Goal: Navigation & Orientation: Find specific page/section

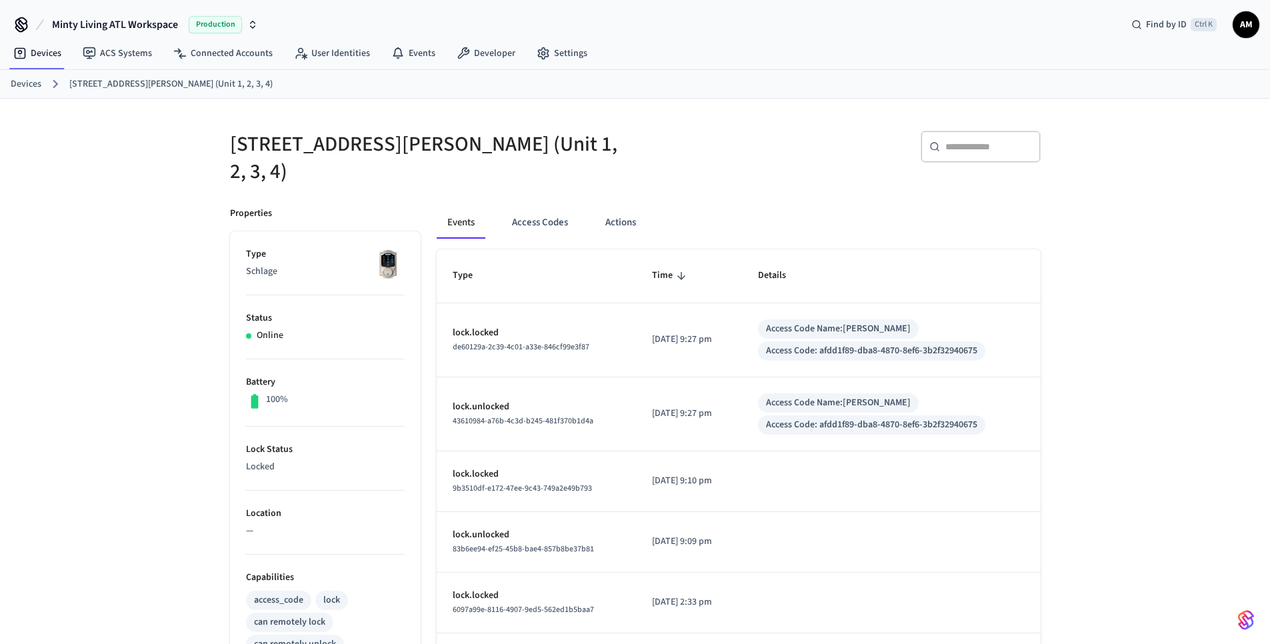
click at [30, 77] on link "Devices" at bounding box center [26, 84] width 31 height 14
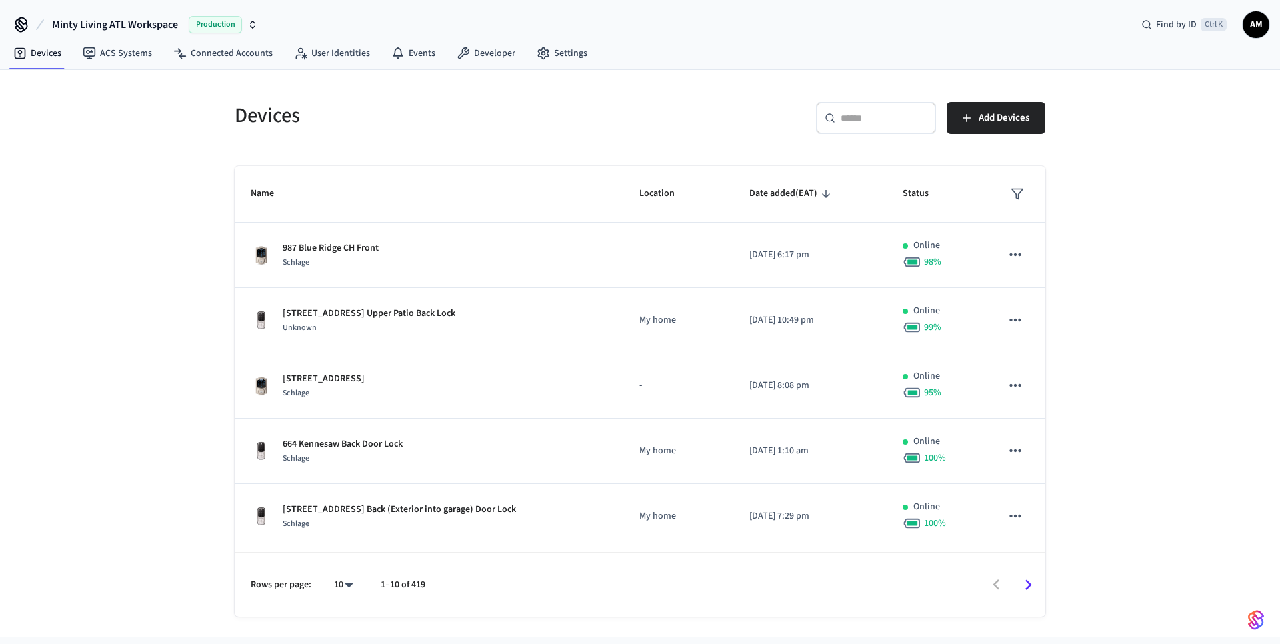
click at [862, 123] on input "text" at bounding box center [884, 117] width 87 height 13
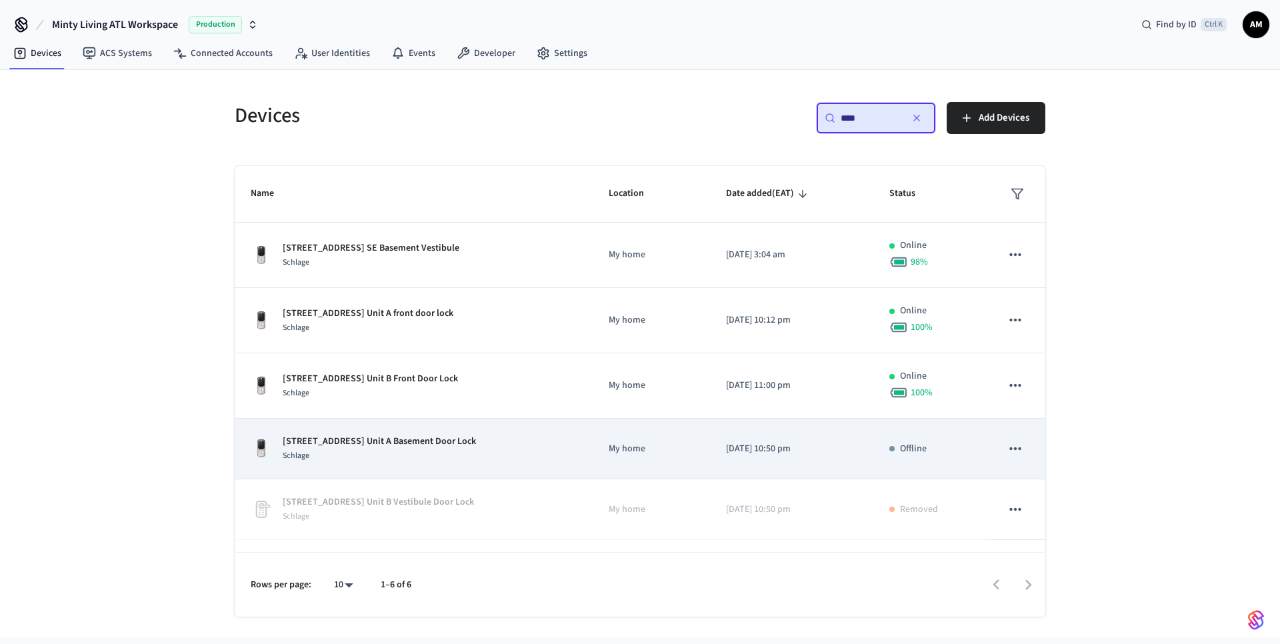
type input "****"
click at [711, 450] on td "[DATE] 10:50 pm" at bounding box center [791, 449] width 163 height 61
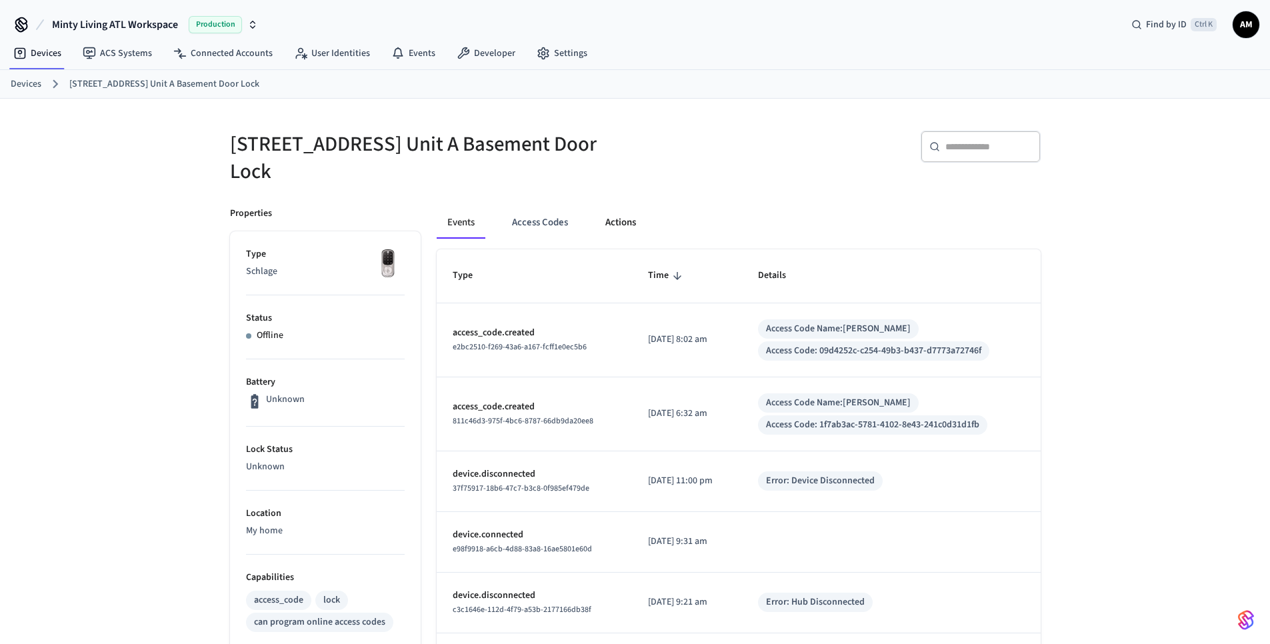
click at [622, 227] on button "Actions" at bounding box center [621, 223] width 52 height 32
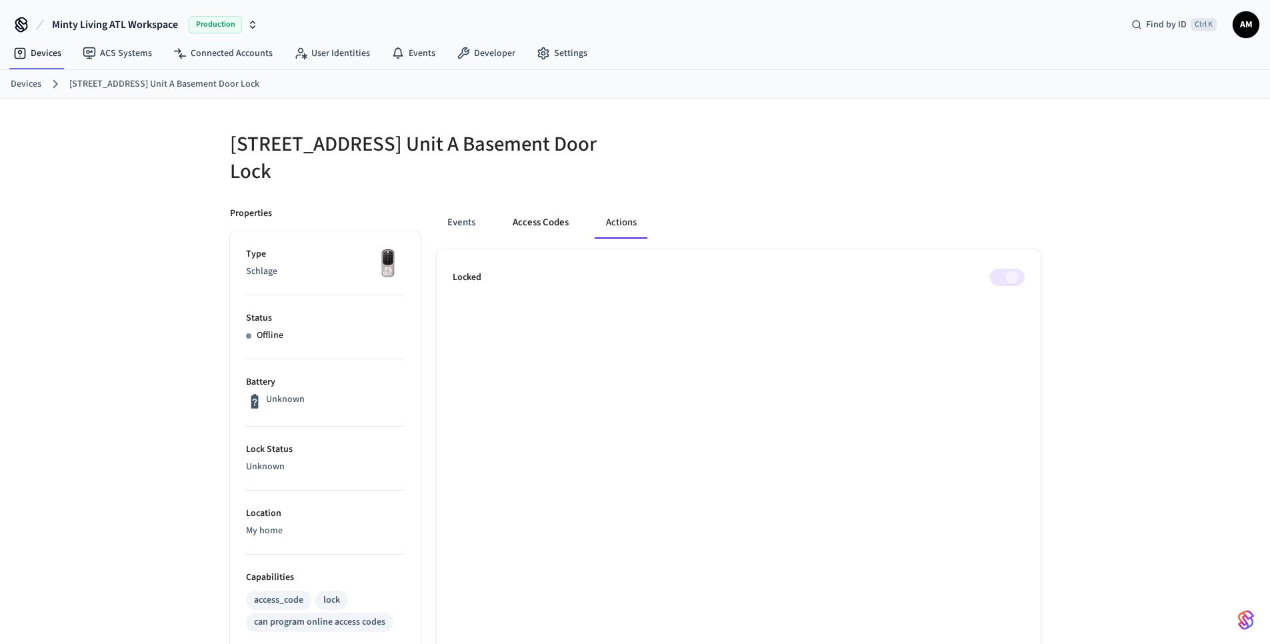
click at [533, 225] on button "Access Codes" at bounding box center [540, 223] width 77 height 32
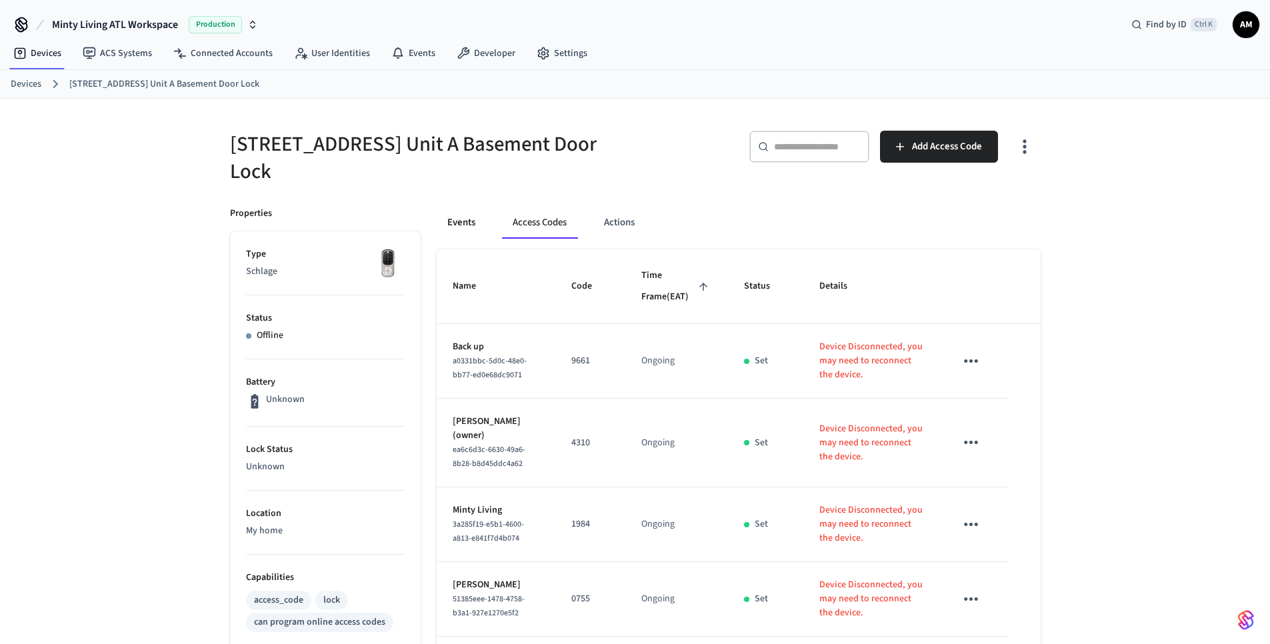
click at [462, 223] on button "Events" at bounding box center [461, 223] width 49 height 32
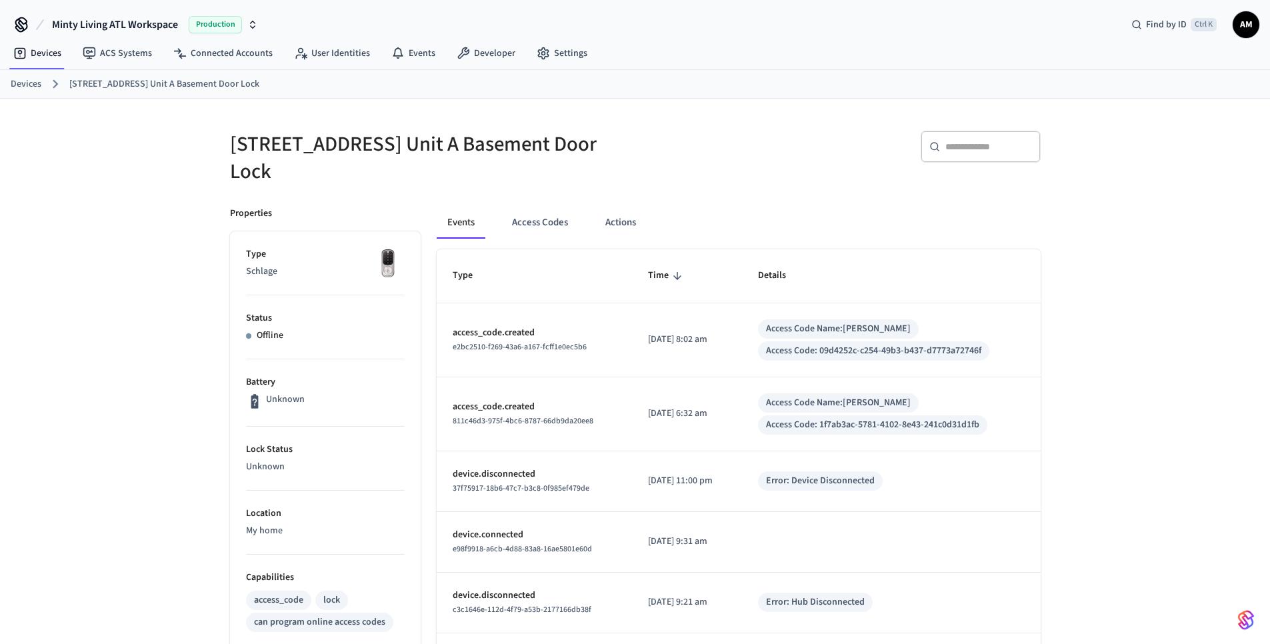
click at [25, 81] on link "Devices" at bounding box center [26, 84] width 31 height 14
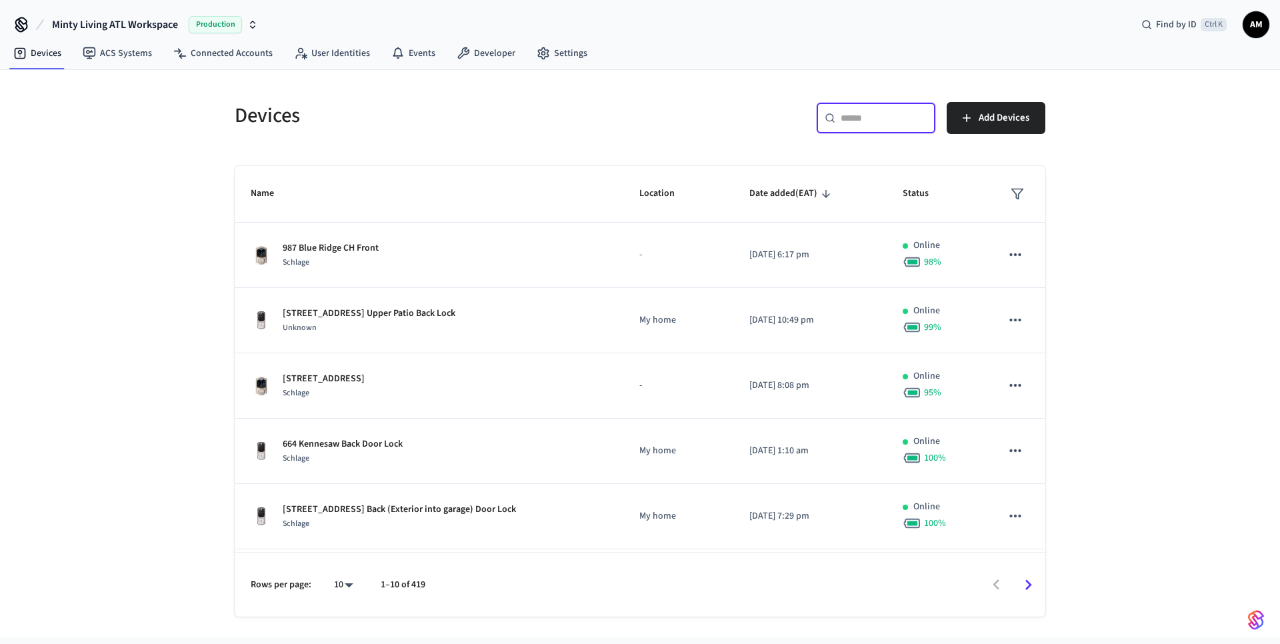
click at [849, 125] on input "text" at bounding box center [884, 117] width 87 height 13
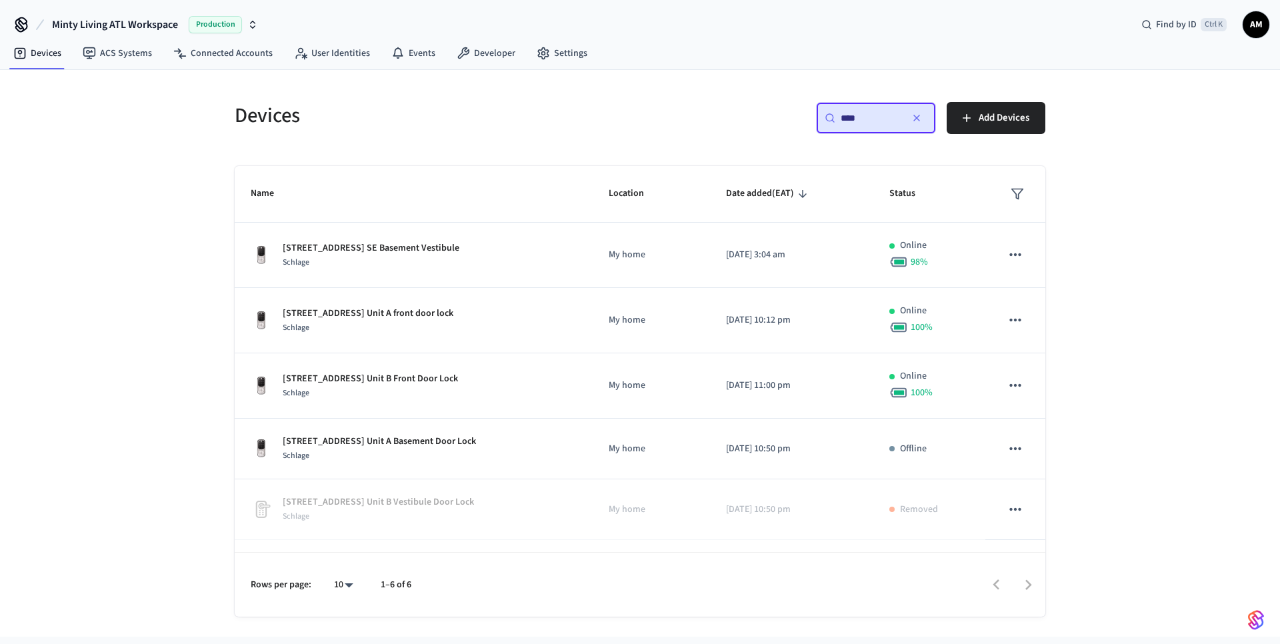
type input "****"
click at [918, 113] on icon "button" at bounding box center [916, 118] width 11 height 11
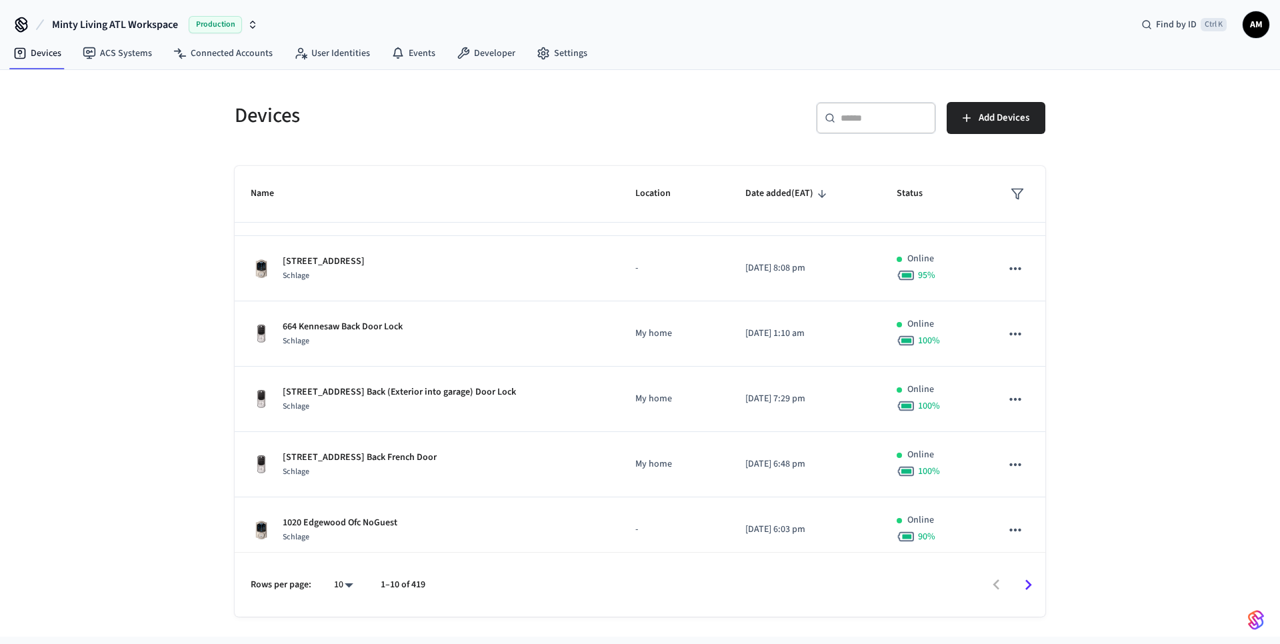
scroll to position [445, 0]
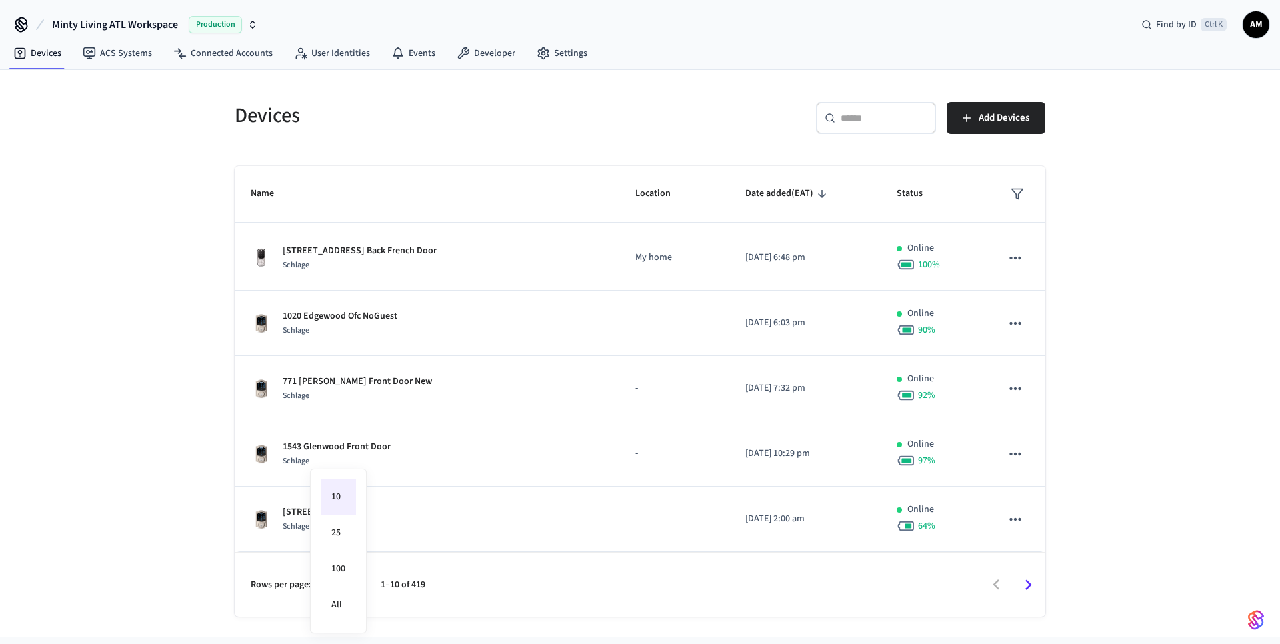
click at [345, 585] on body "Minty Living ATL Workspace Production Find by ID Ctrl K AM Devices ACS Systems …" at bounding box center [640, 318] width 1280 height 637
click at [327, 608] on li "All" at bounding box center [338, 604] width 35 height 35
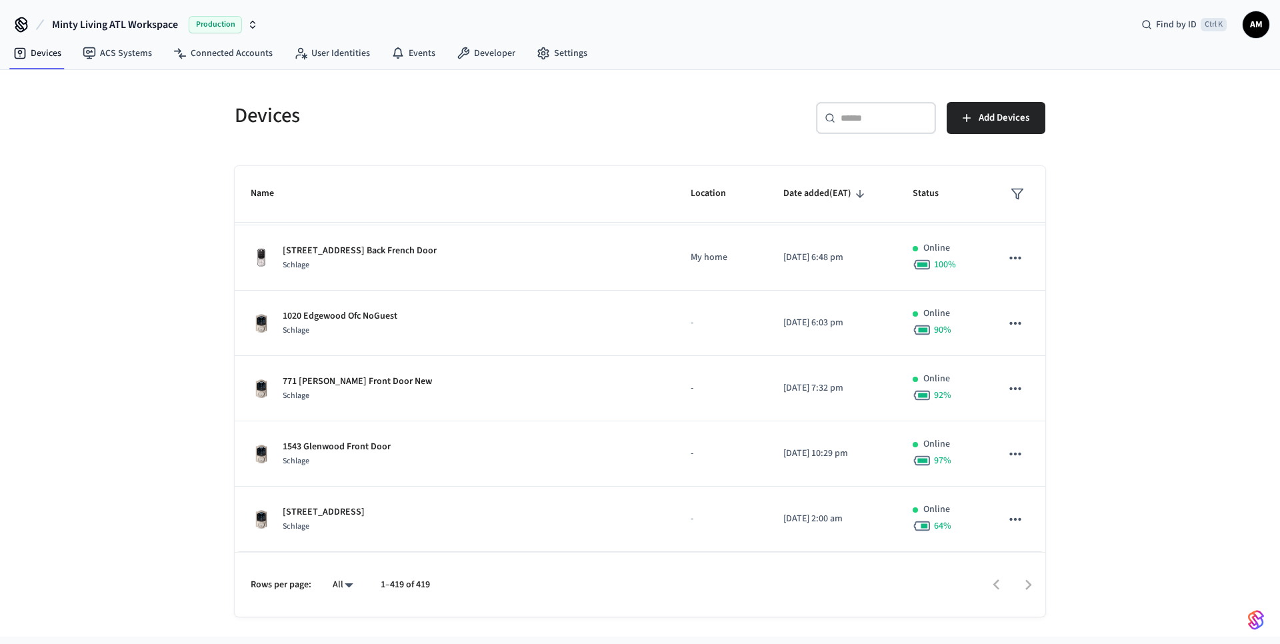
type input "**"
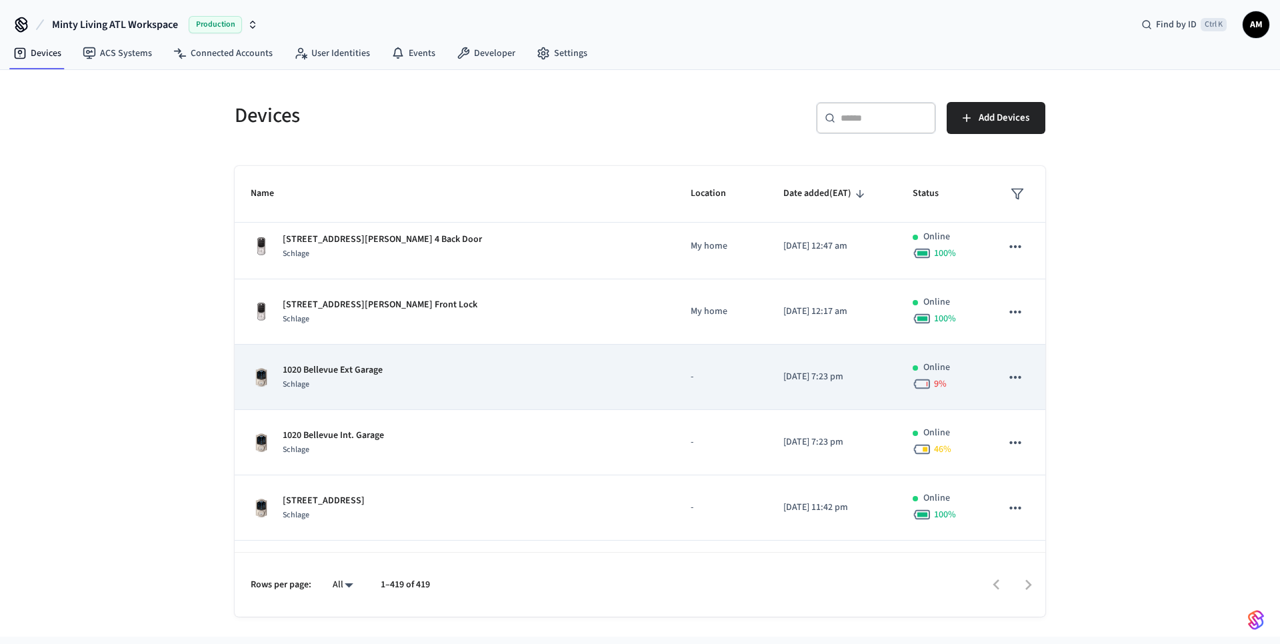
click at [347, 373] on p "1020 Bellevue Ext Garage" at bounding box center [333, 370] width 100 height 14
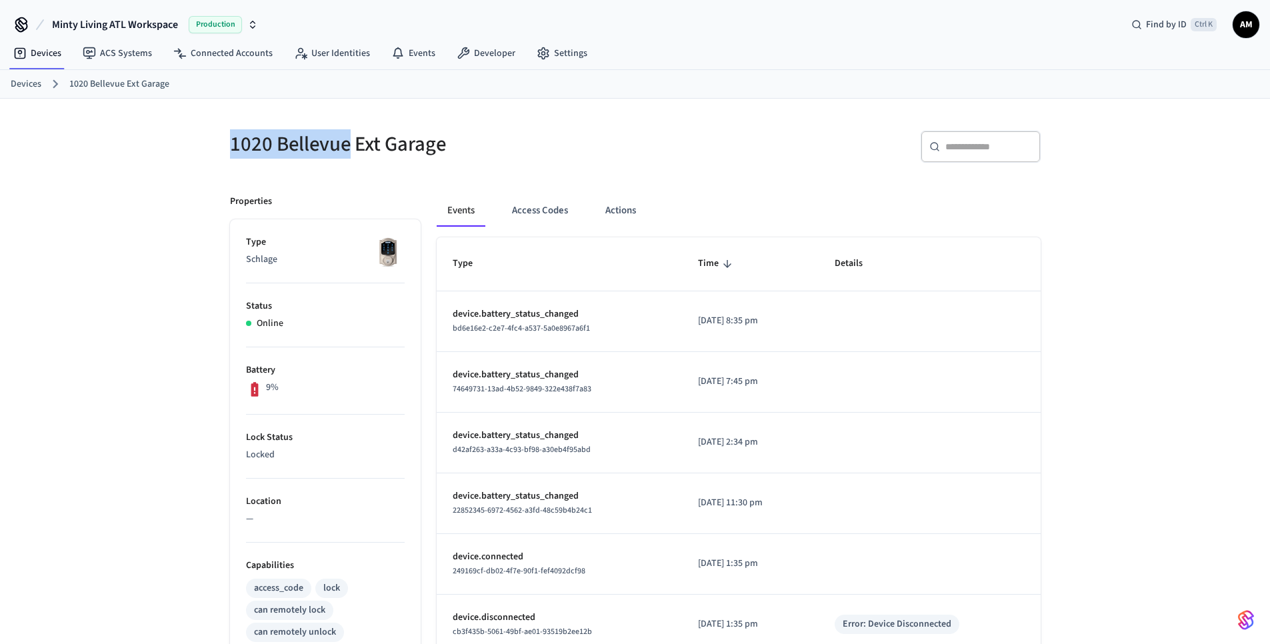
drag, startPoint x: 348, startPoint y: 141, endPoint x: 226, endPoint y: 153, distance: 122.6
click at [229, 156] on div "1020 Bellevue Ext Garage" at bounding box center [420, 144] width 413 height 59
copy h5 "1020 Bellevue"
click at [199, 122] on div "1020 Bellevue Ext Garage ​ ​ Properties Type Schlage Status Online Battery 9% L…" at bounding box center [635, 544] width 1270 height 890
click at [39, 82] on link "Devices" at bounding box center [26, 84] width 31 height 14
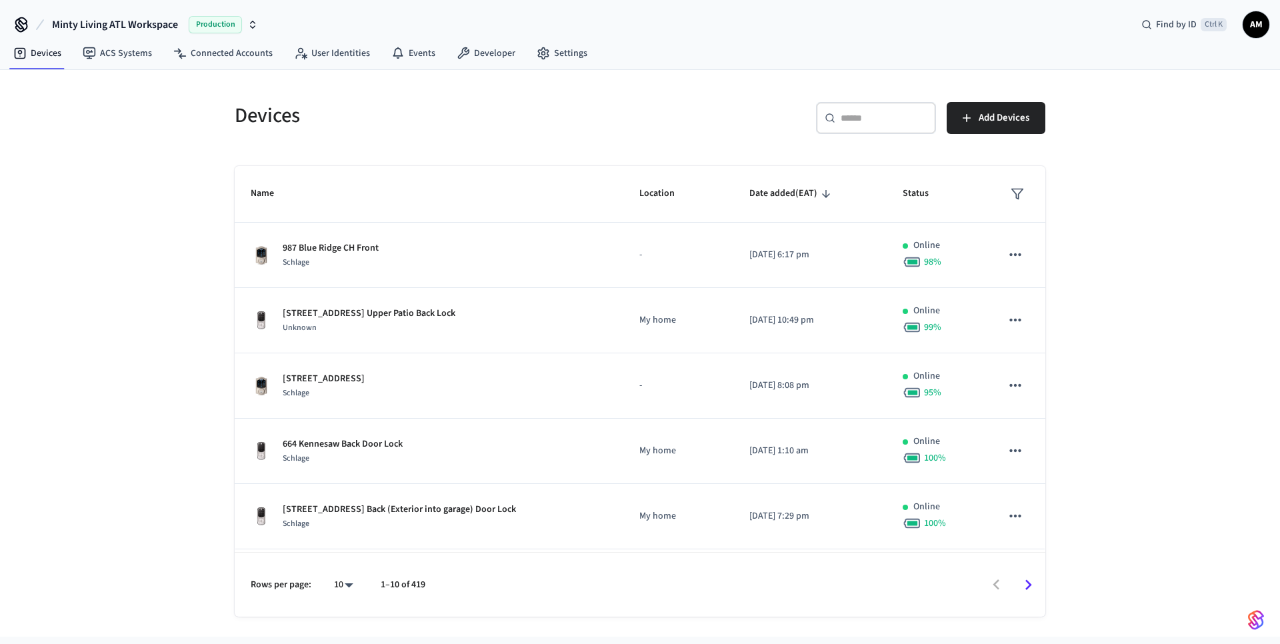
click at [346, 584] on body "Minty Living ATL Workspace Production Find by ID Ctrl K AM Devices ACS Systems …" at bounding box center [640, 318] width 1280 height 637
click at [342, 567] on li "100" at bounding box center [338, 569] width 35 height 36
type input "***"
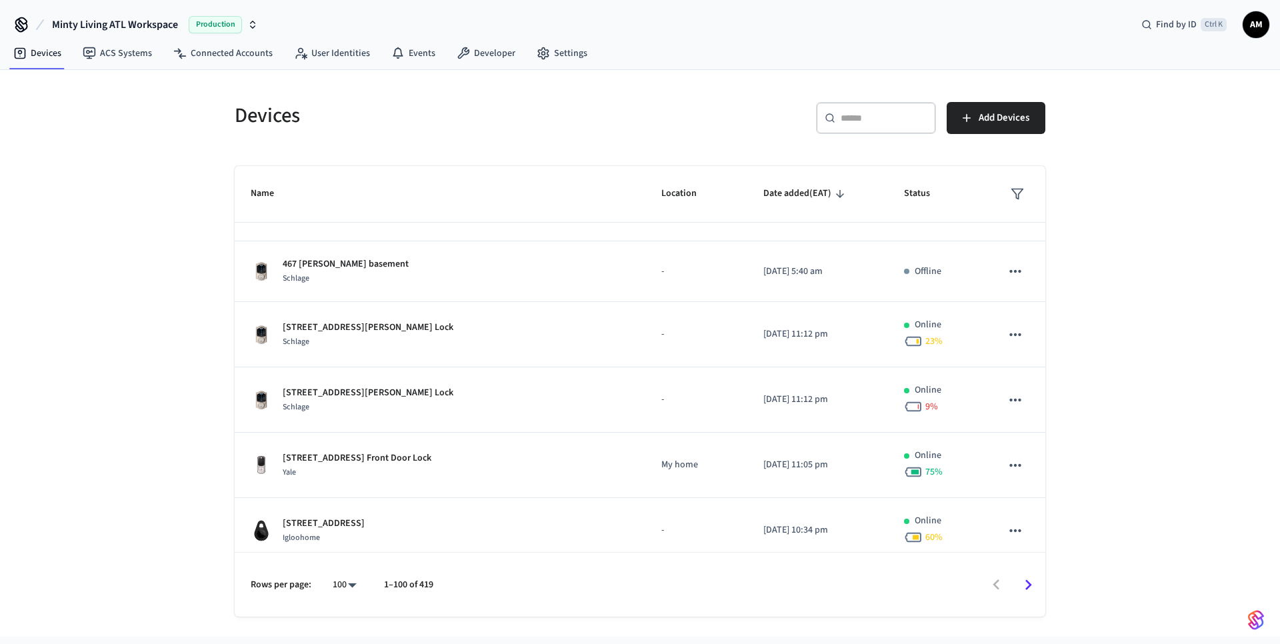
scroll to position [3438, 0]
